Goal: Transaction & Acquisition: Obtain resource

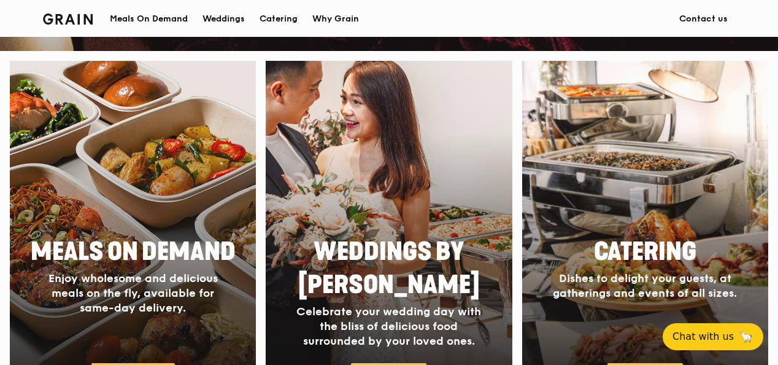
scroll to position [435, 0]
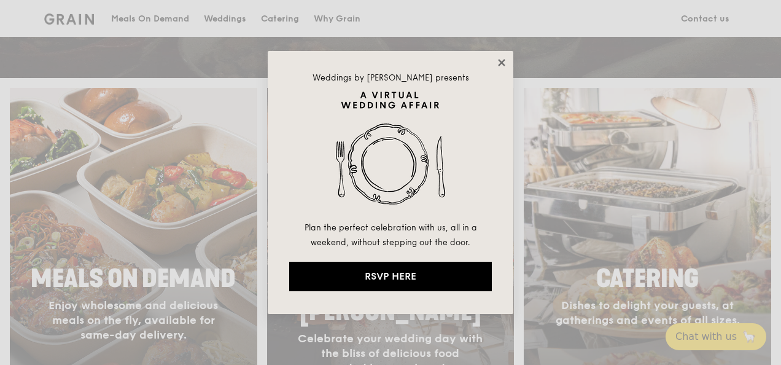
click at [498, 61] on icon at bounding box center [501, 62] width 11 height 11
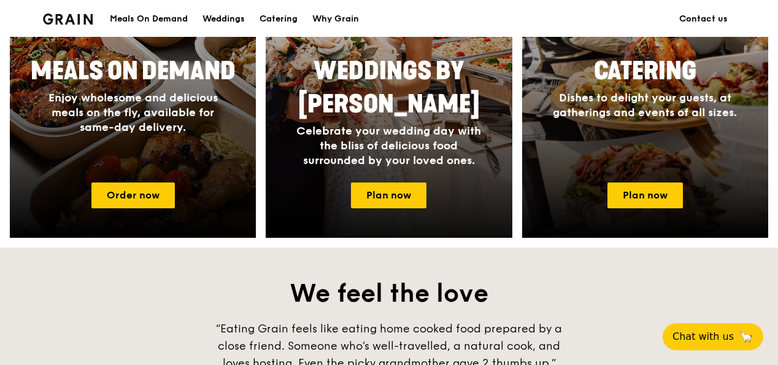
scroll to position [643, 0]
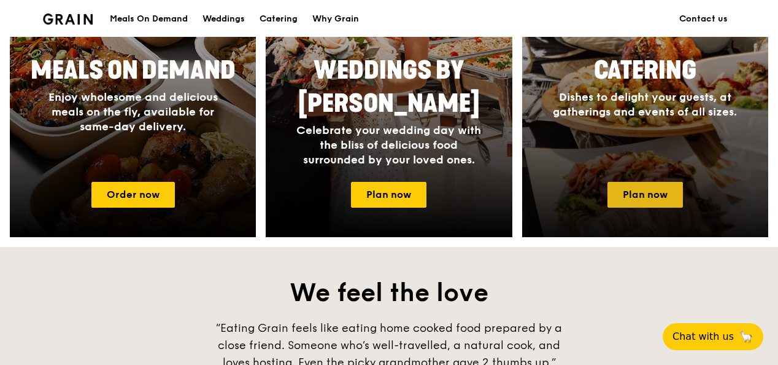
click at [635, 203] on link "Plan now" at bounding box center [645, 195] width 75 height 26
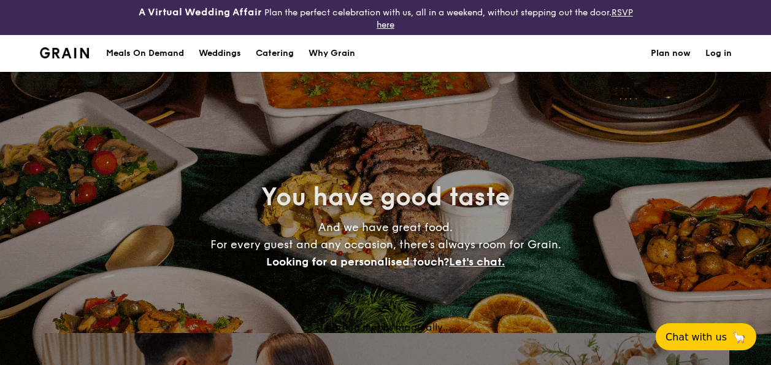
select select
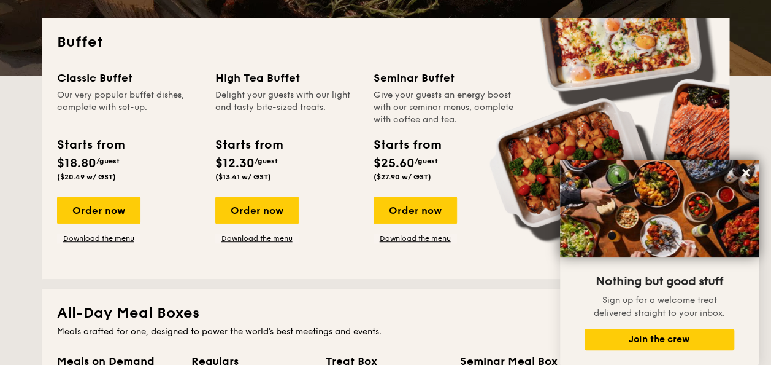
scroll to position [303, 0]
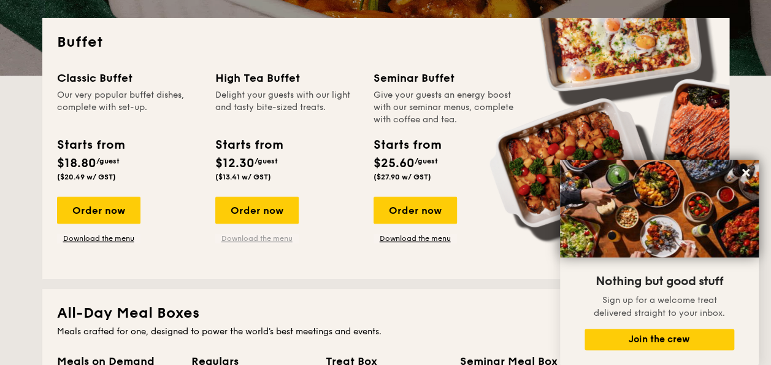
click at [271, 236] on link "Download the menu" at bounding box center [256, 238] width 83 height 10
